Goal: Information Seeking & Learning: Understand process/instructions

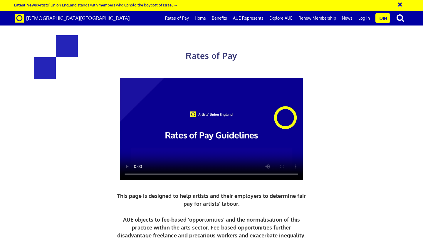
scroll to position [246, 0]
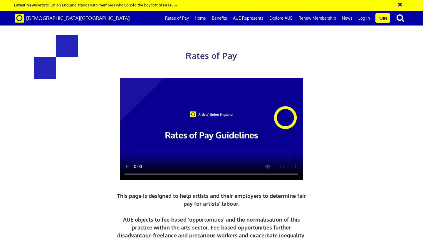
scroll to position [234, 0]
drag, startPoint x: 278, startPoint y: 109, endPoint x: 263, endPoint y: 108, distance: 15.0
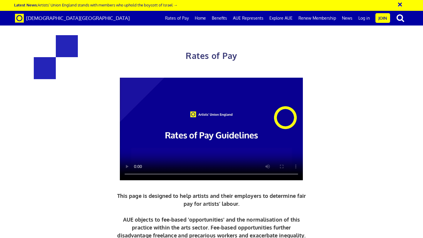
scroll to position [636, 0]
drag, startPoint x: 271, startPoint y: 96, endPoint x: 284, endPoint y: 92, distance: 13.9
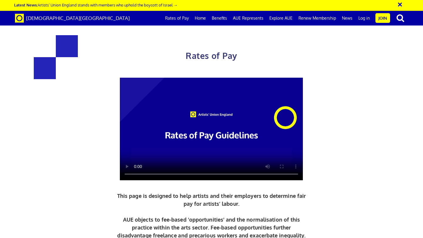
drag, startPoint x: 317, startPoint y: 132, endPoint x: 328, endPoint y: 148, distance: 19.3
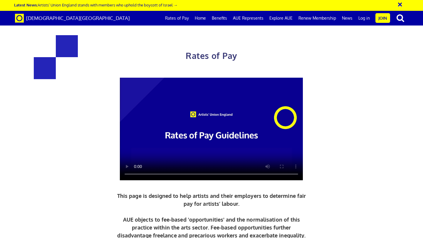
drag, startPoint x: 339, startPoint y: 232, endPoint x: 341, endPoint y: 238, distance: 6.1
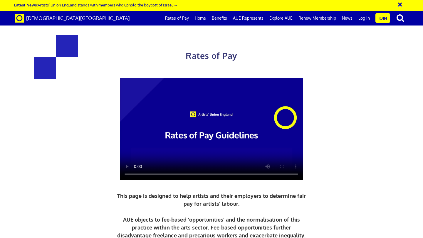
scroll to position [983, 0]
